Goal: Transaction & Acquisition: Purchase product/service

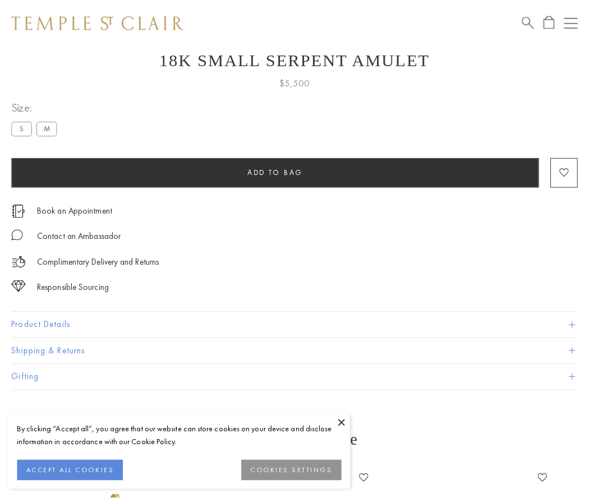
scroll to position [45, 0]
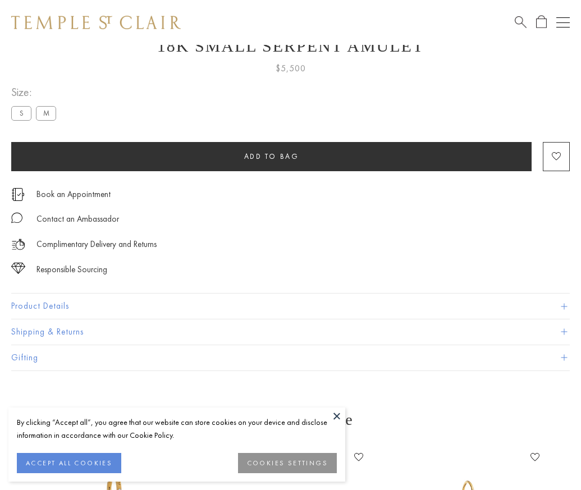
click at [271, 156] on span "Add to bag" at bounding box center [271, 156] width 55 height 10
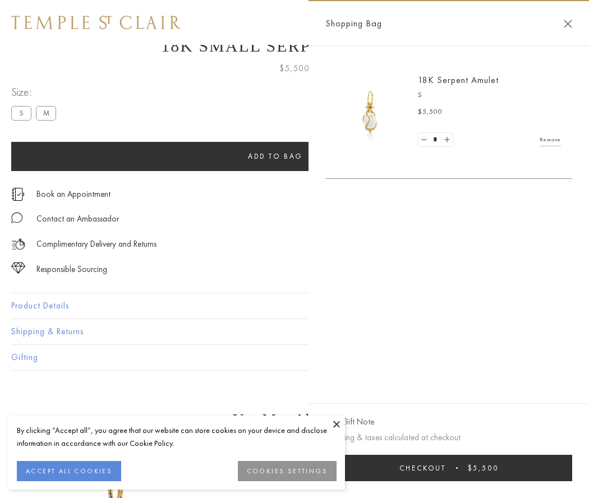
click at [449, 468] on button "Checkout $5,500" at bounding box center [448, 468] width 247 height 26
